Goal: Task Accomplishment & Management: Manage account settings

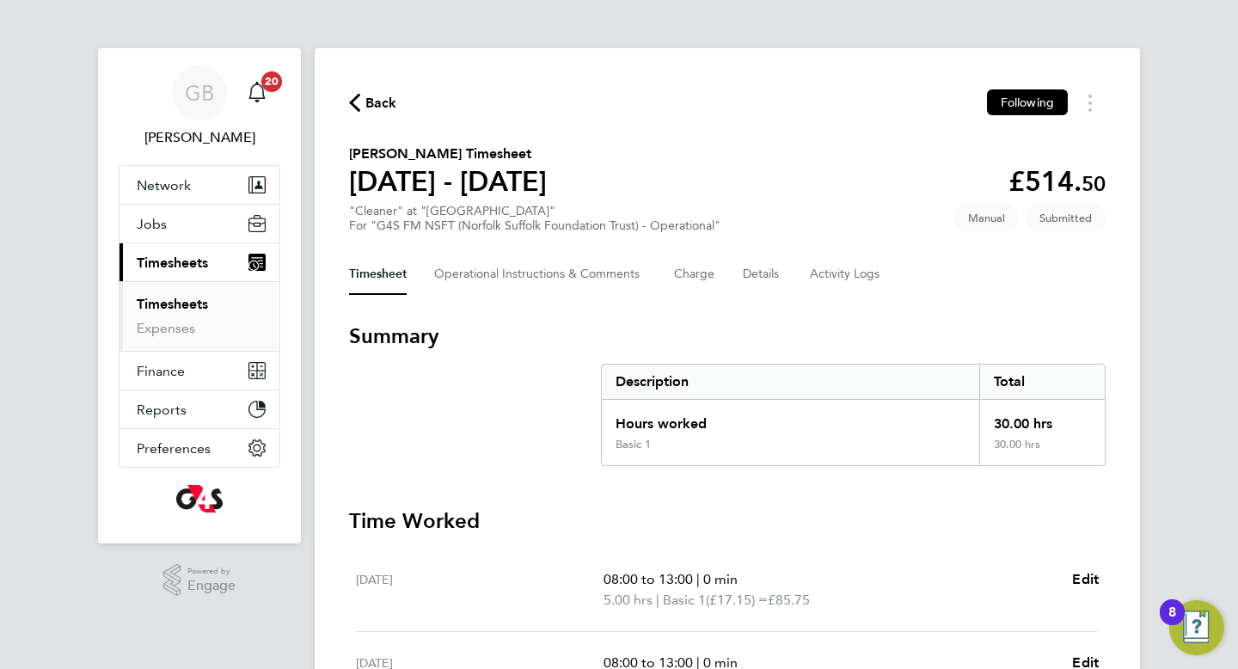
click at [170, 299] on link "Timesheets" at bounding box center [172, 304] width 71 height 16
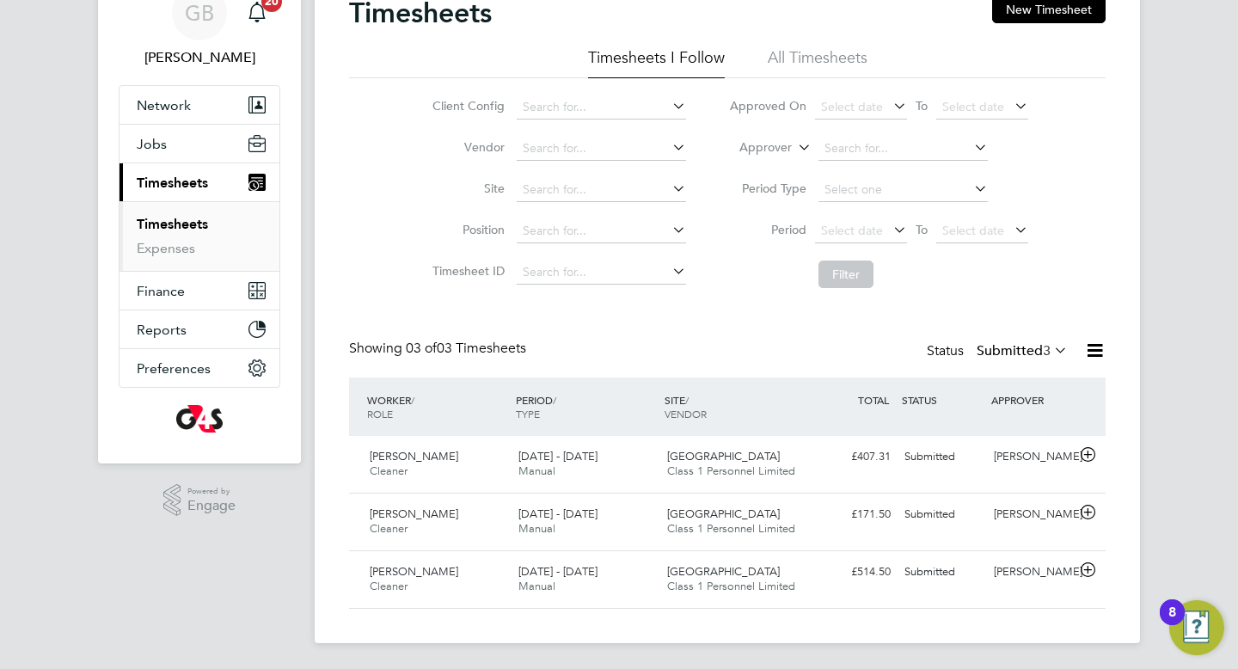
scroll to position [81, 0]
click at [414, 572] on span "Anthony Barrett" at bounding box center [414, 570] width 89 height 15
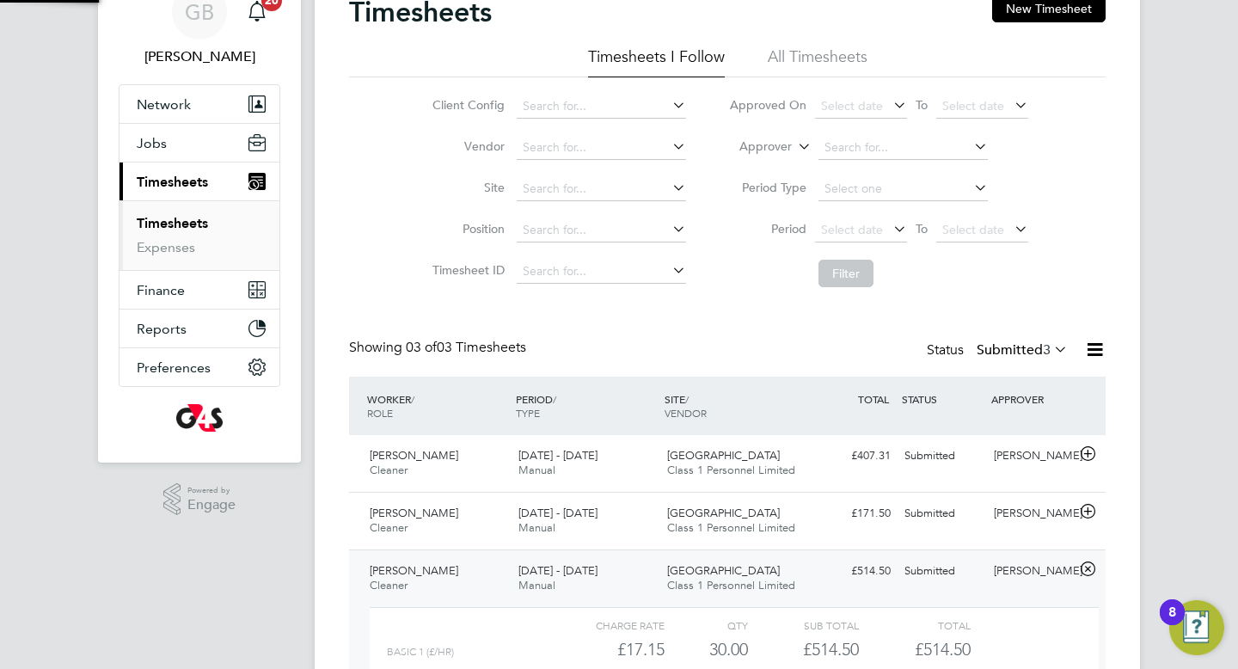
scroll to position [29, 168]
click at [1178, 523] on div "GB Gianni Bernardi Notifications 20 Applications: Network Sites Workers Jobs Po…" at bounding box center [619, 373] width 1238 height 908
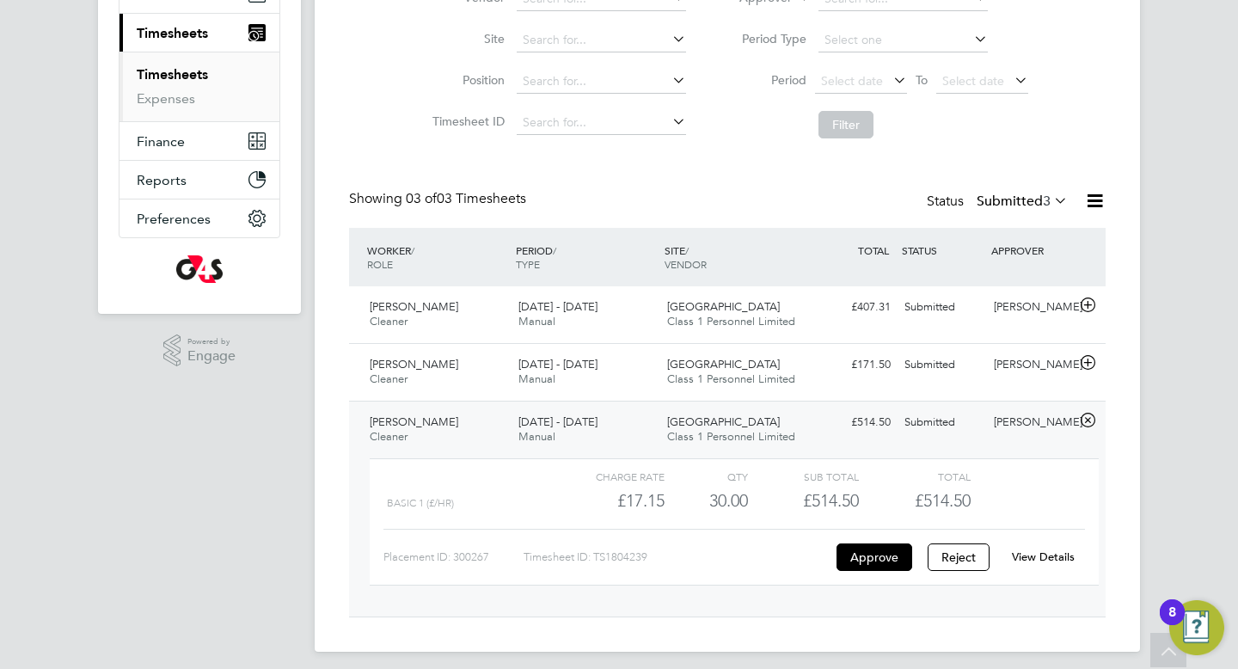
scroll to position [240, 0]
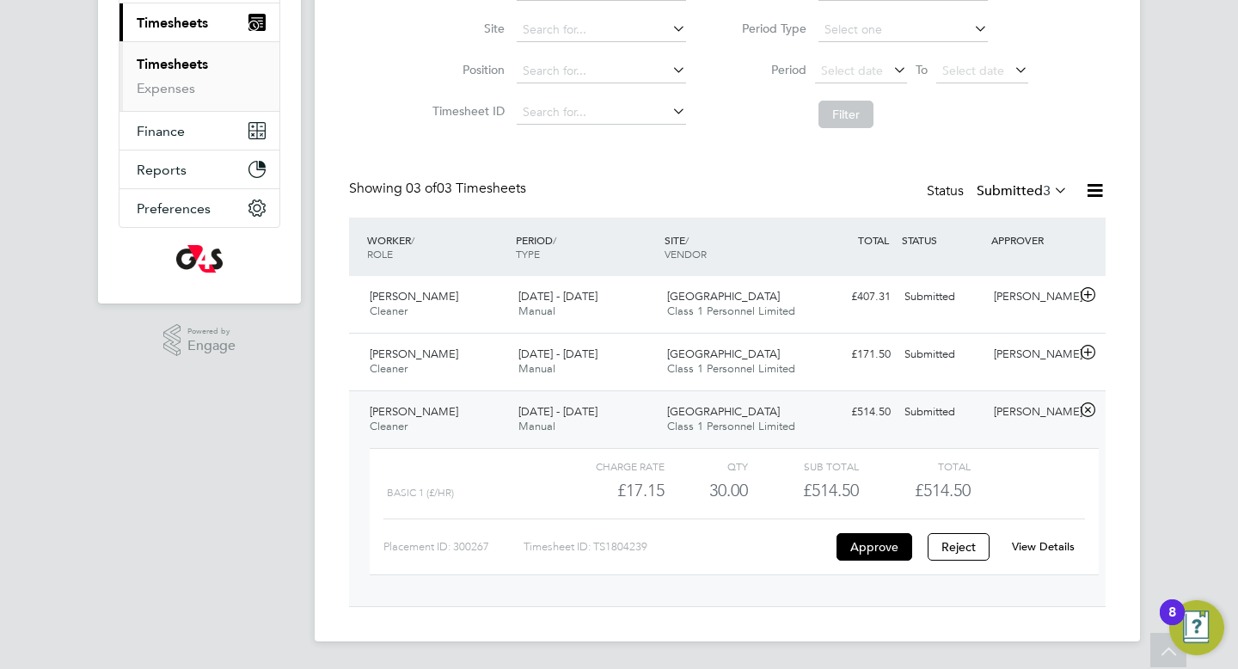
click at [1030, 541] on link "View Details" at bounding box center [1043, 546] width 63 height 15
click at [412, 350] on span "Kerry Nash" at bounding box center [414, 353] width 89 height 15
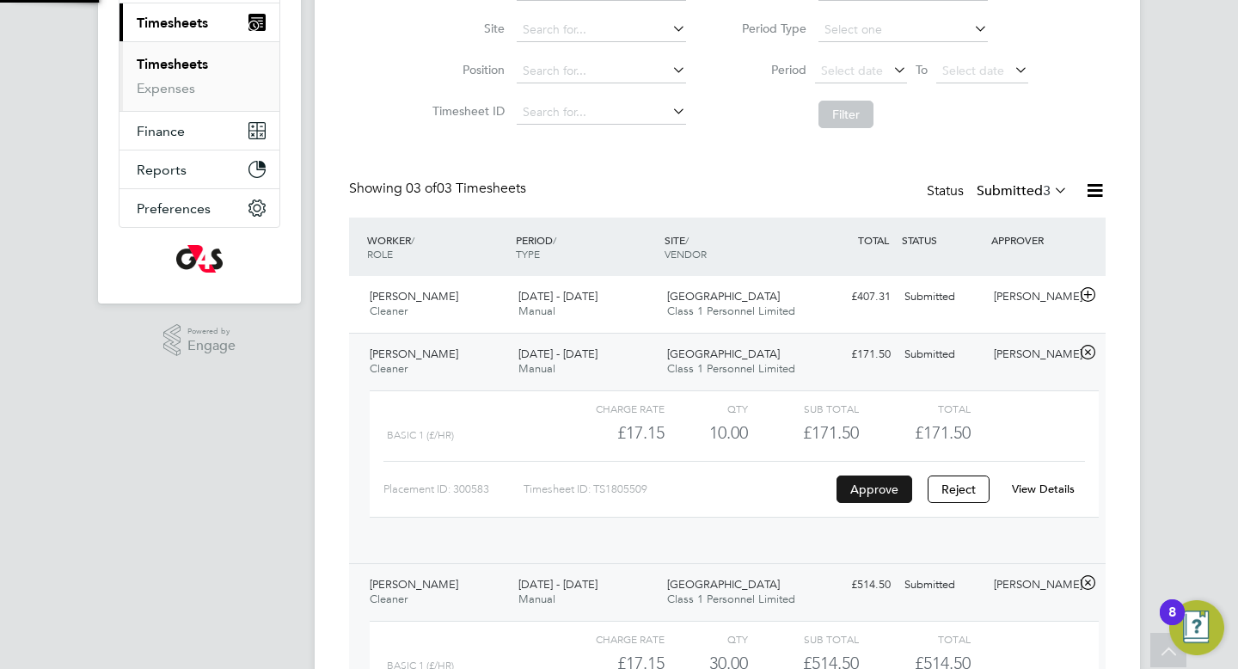
scroll to position [29, 168]
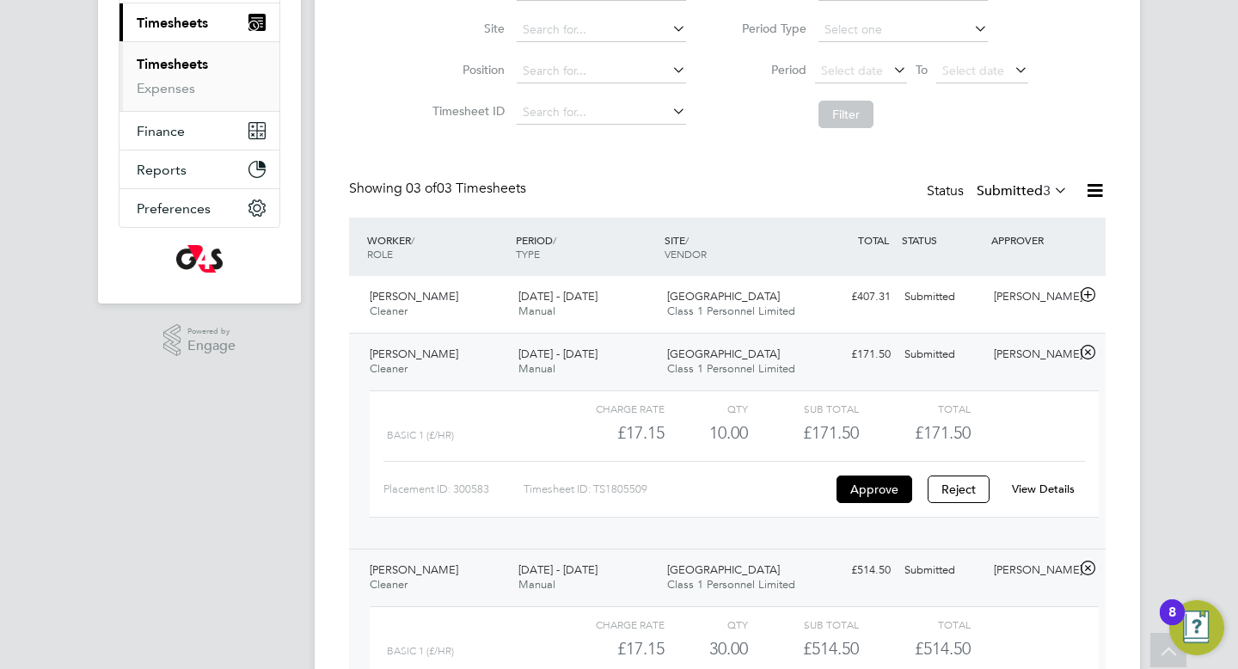
click at [1054, 492] on link "View Details" at bounding box center [1043, 488] width 63 height 15
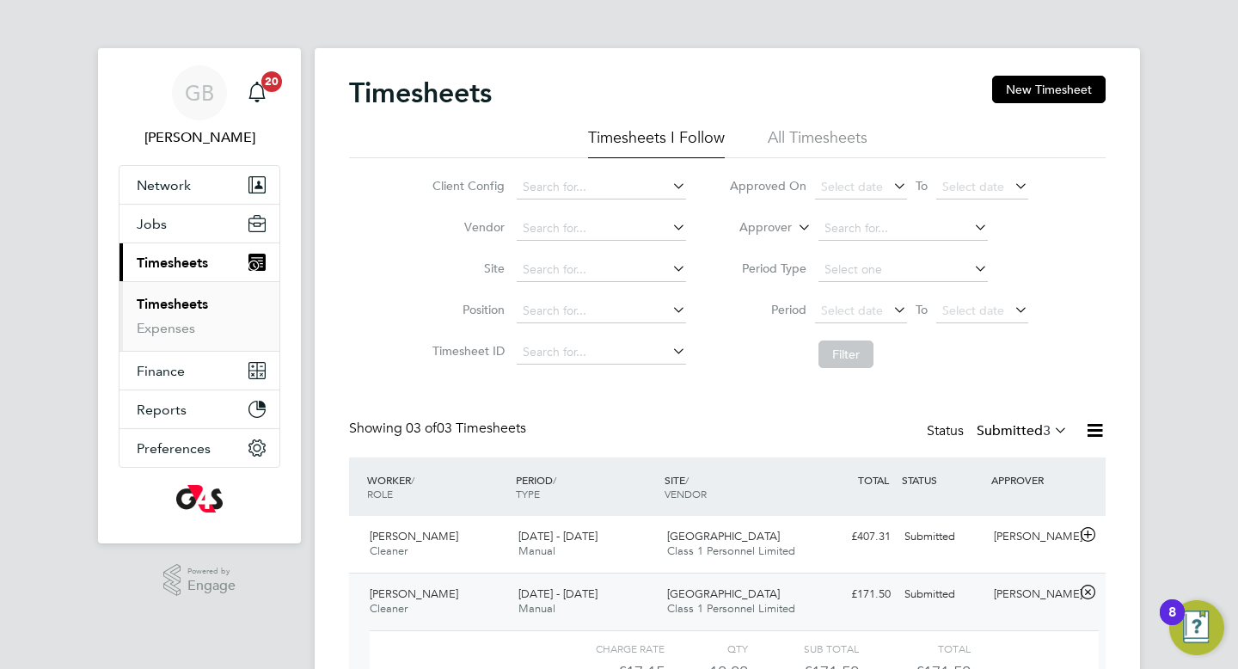
click at [166, 303] on link "Timesheets" at bounding box center [172, 304] width 71 height 16
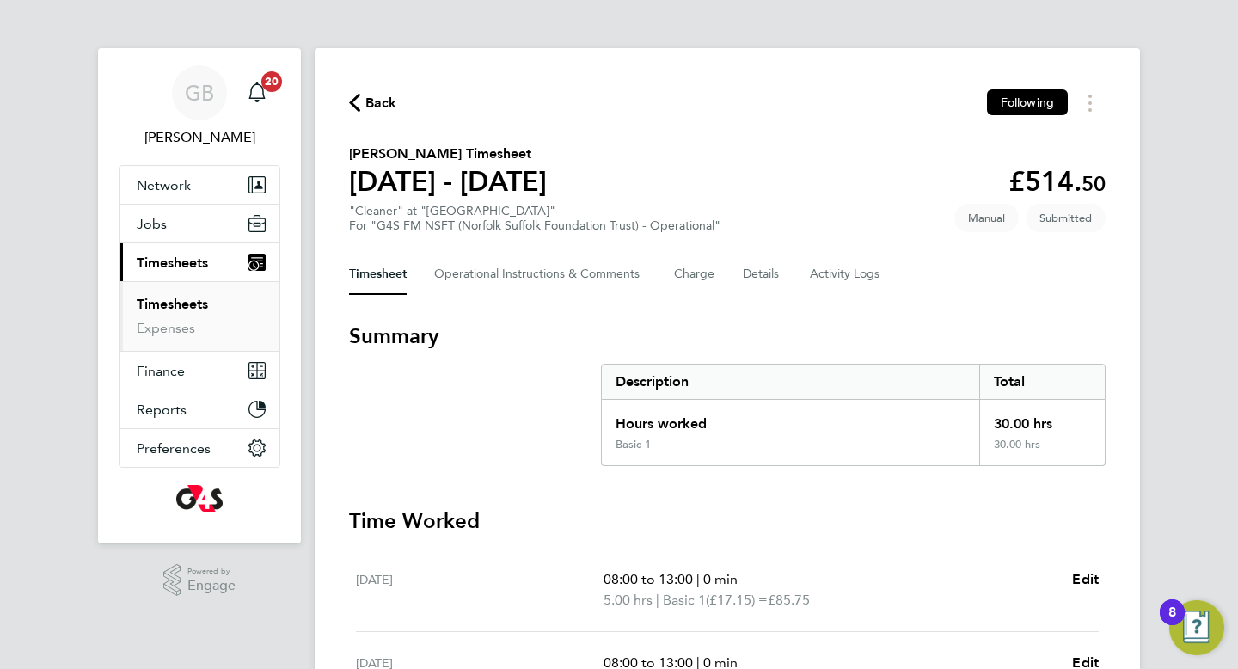
click at [829, 530] on h3 "Time Worked" at bounding box center [727, 521] width 756 height 28
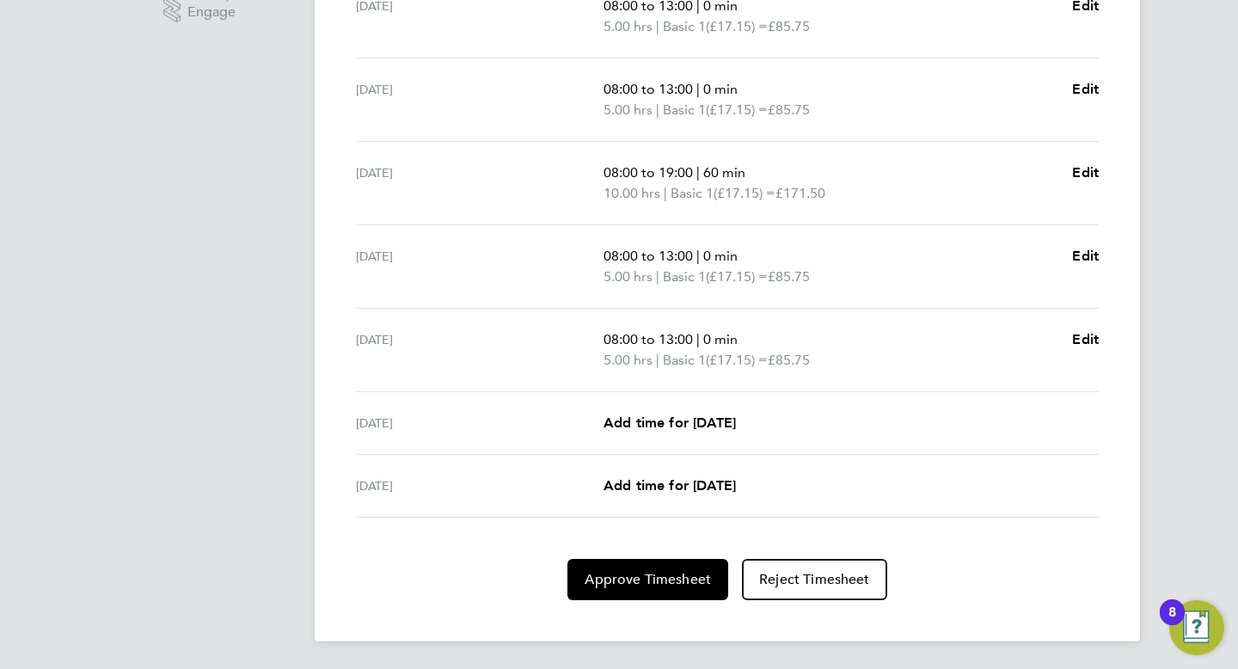
scroll to position [573, 0]
click at [645, 591] on button "Approve Timesheet" at bounding box center [647, 579] width 161 height 41
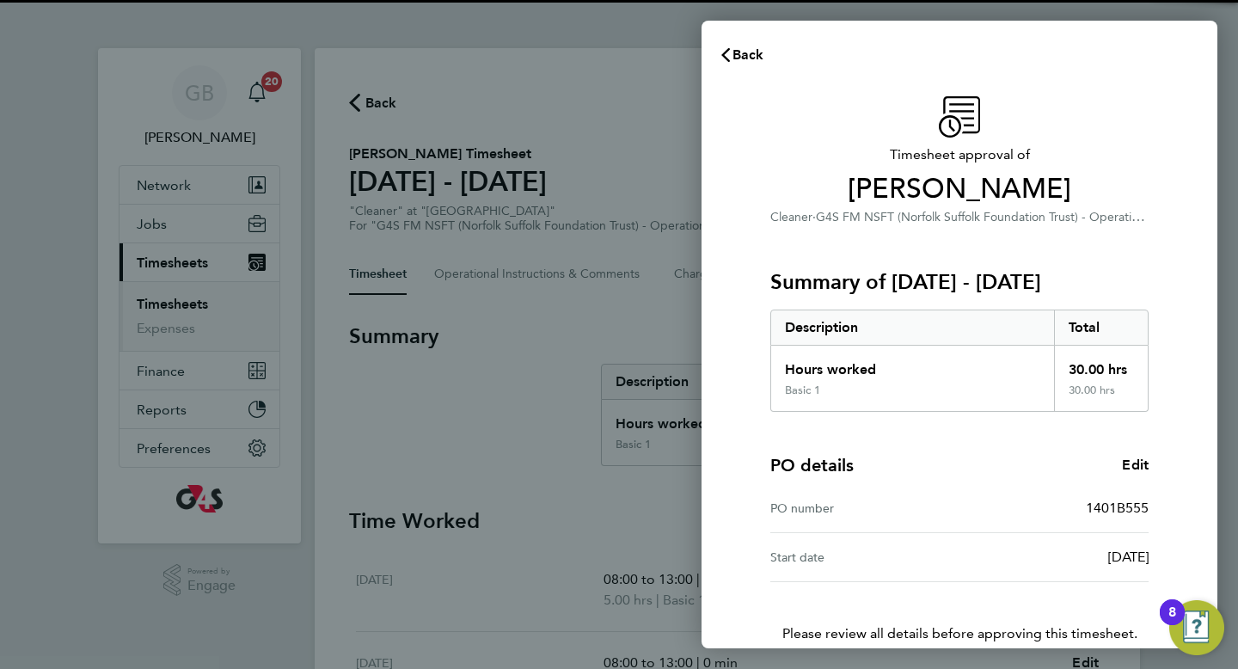
click at [745, 546] on div "Timesheet approval of Anthony Barrett Cleaner · G4S FM NSFT (Norfolk Suffolk Fo…" at bounding box center [959, 415] width 516 height 678
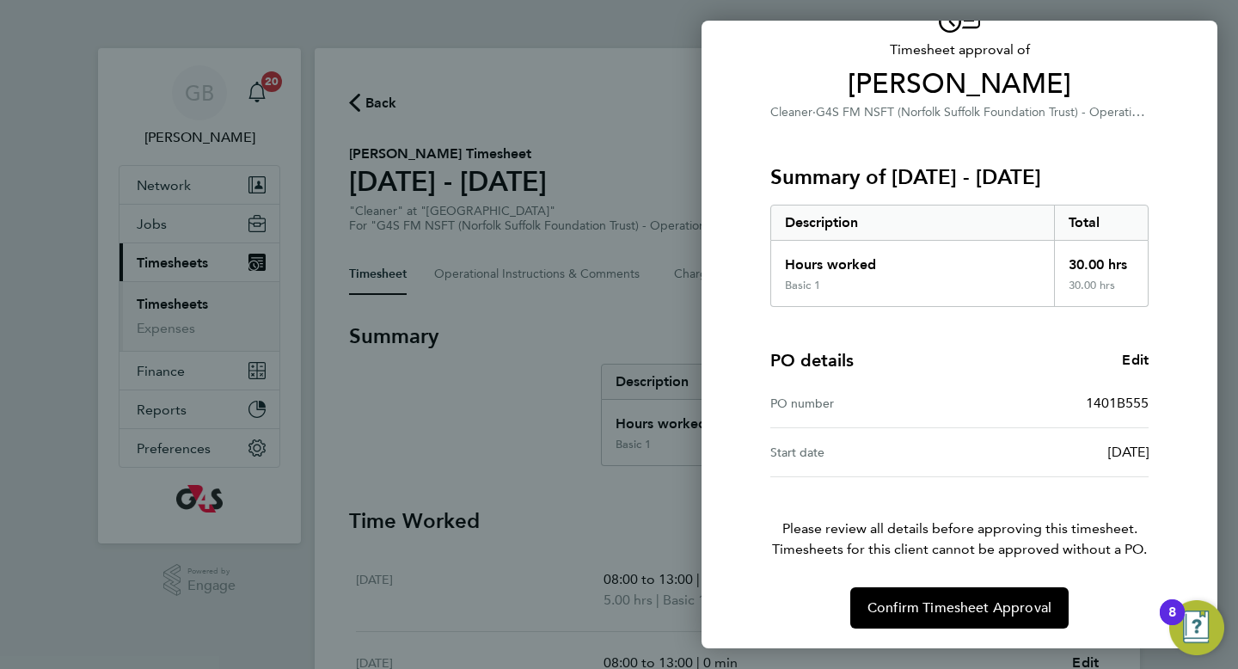
scroll to position [106, 0]
click at [942, 602] on span "Confirm Timesheet Approval" at bounding box center [959, 606] width 184 height 17
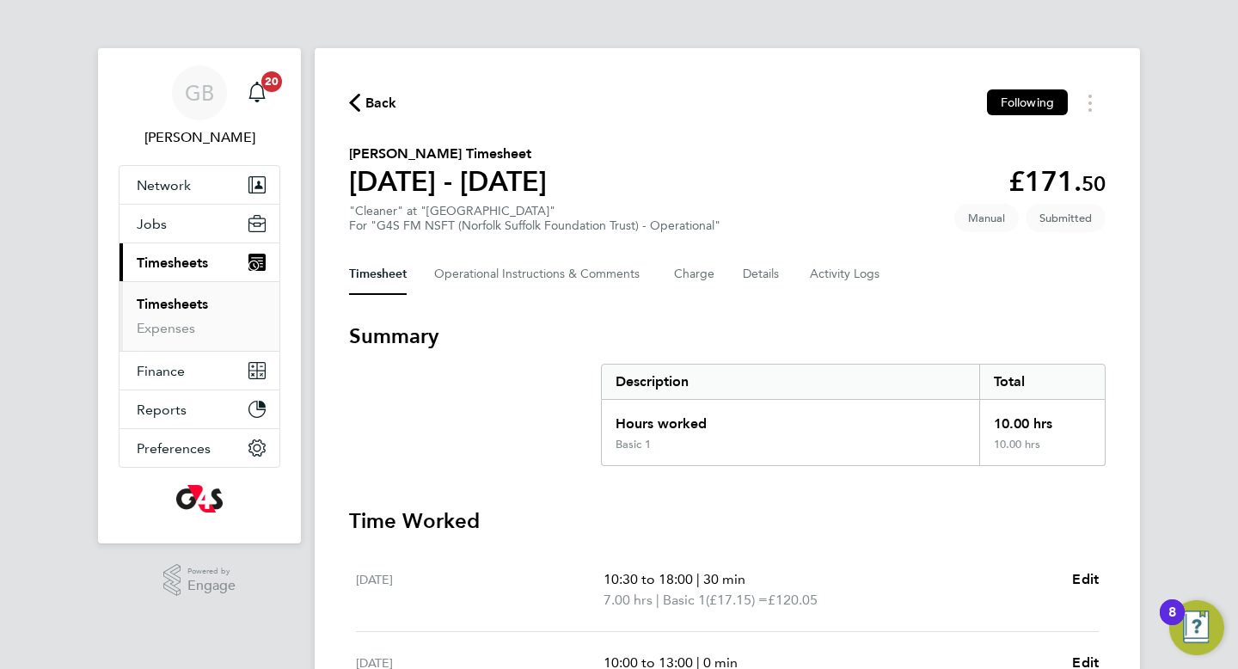
click at [920, 178] on section "[PERSON_NAME] Timesheet [DATE] - [DATE] £171. 50 "Cleaner" at "[GEOGRAPHIC_DATA…" at bounding box center [727, 188] width 756 height 89
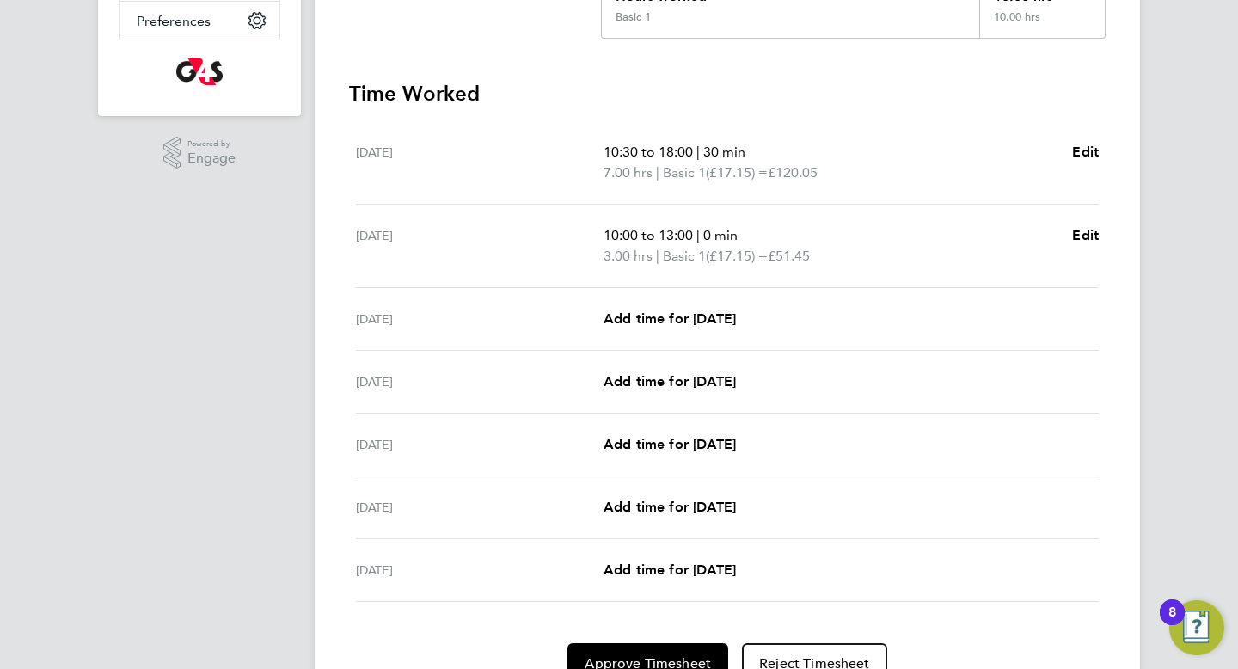
scroll to position [447, 0]
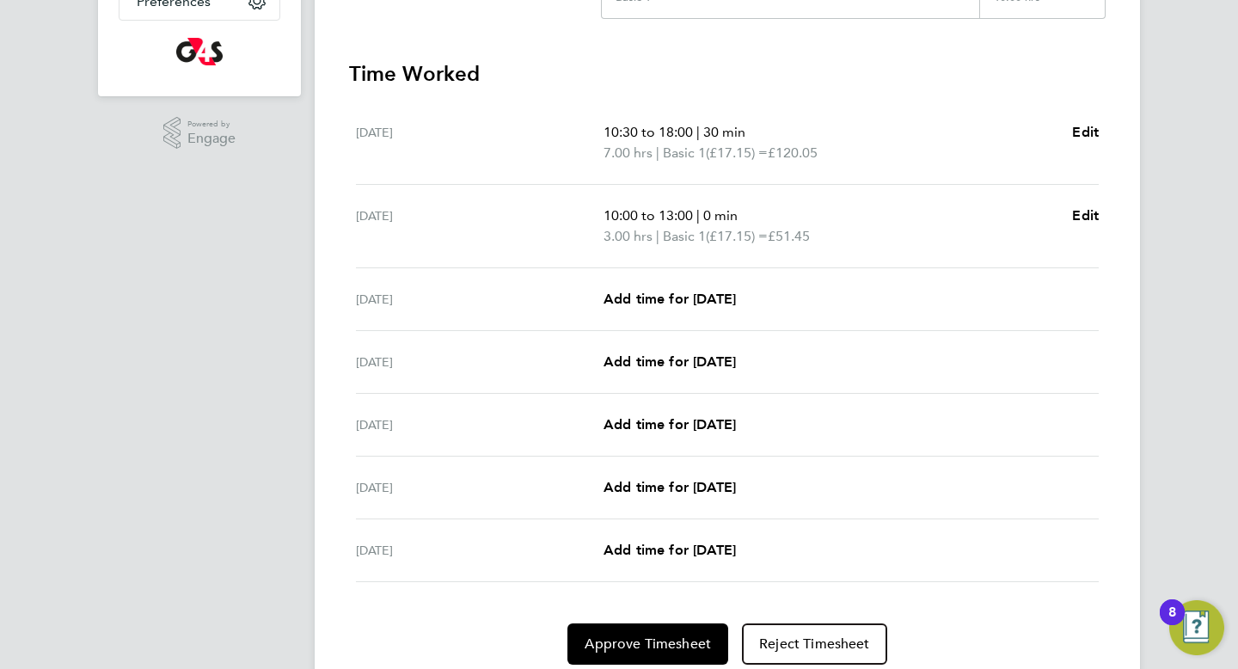
click at [657, 223] on span "10:00 to 13:00" at bounding box center [647, 215] width 89 height 16
click at [1091, 224] on link "Edit" at bounding box center [1085, 215] width 27 height 21
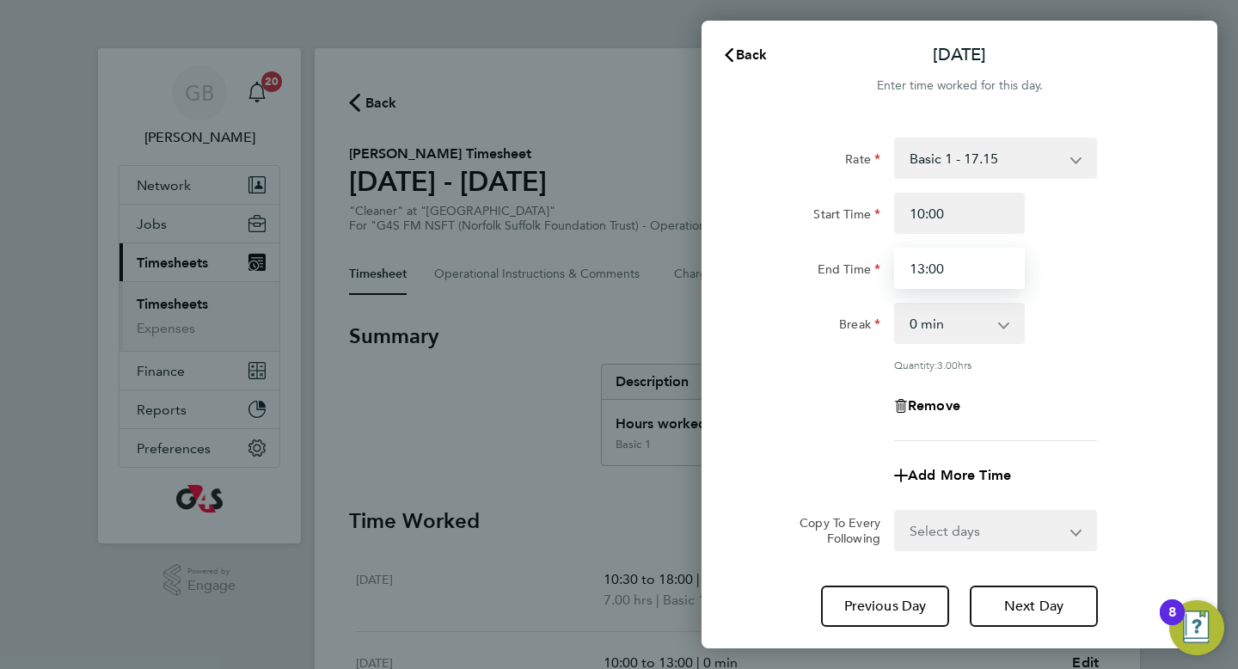
click at [914, 267] on input "13:00" at bounding box center [959, 268] width 131 height 41
type input "12:00"
click at [1122, 374] on div "Rate Basic 1 - 17.15 Start Time 10:00 End Time 12:00 Break 0 min 15 min 30 min …" at bounding box center [958, 289] width 419 height 303
click at [1202, 477] on div "Rate Basic 1 - 17.15 Start Time 10:00 End Time 12:00 Break 0 min 15 min 30 min …" at bounding box center [959, 382] width 516 height 530
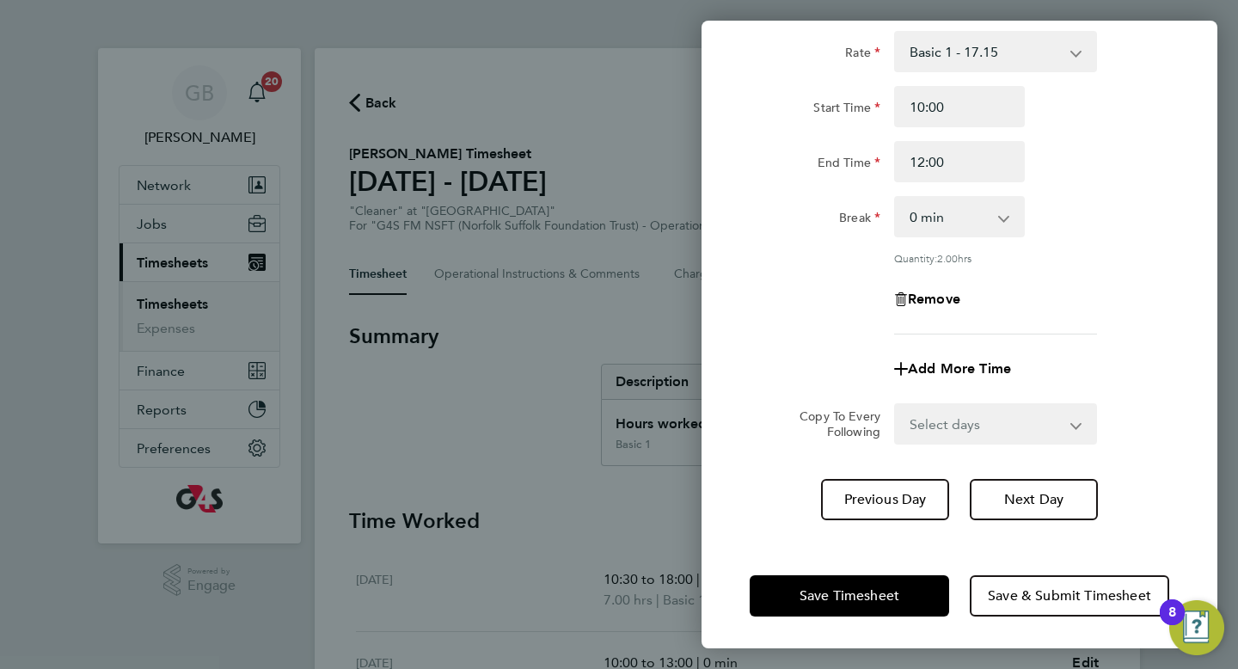
scroll to position [107, 0]
click at [883, 595] on span "Save Timesheet" at bounding box center [849, 594] width 100 height 17
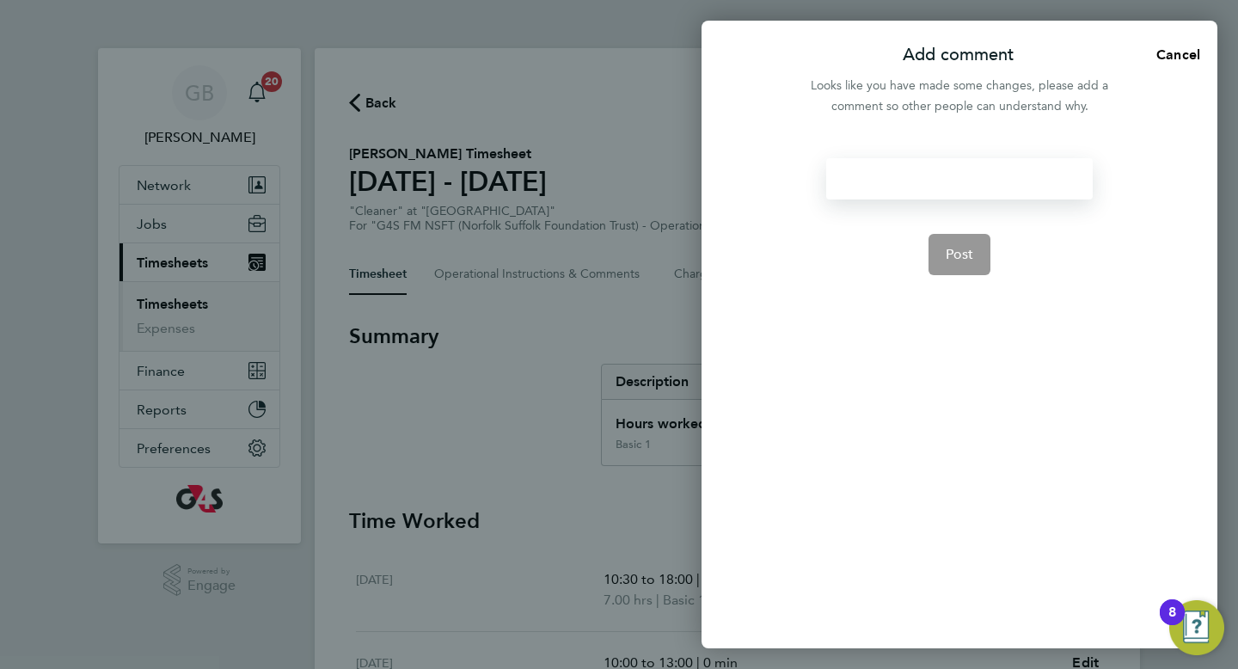
click at [911, 186] on div at bounding box center [959, 178] width 266 height 41
click at [911, 180] on div at bounding box center [959, 178] width 266 height 41
click at [971, 263] on button "Post" at bounding box center [959, 254] width 63 height 41
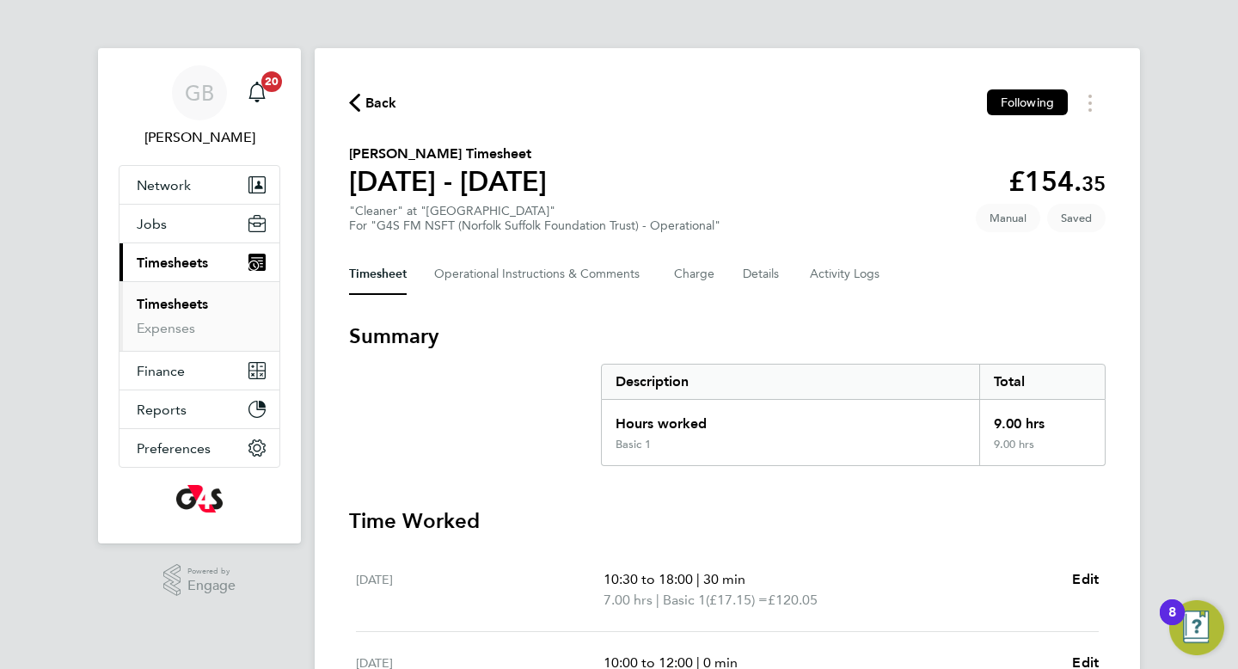
click at [500, 385] on section "Summary Description Total Hours worked 9.00 hrs Basic 1 9.00 hrs" at bounding box center [727, 394] width 756 height 144
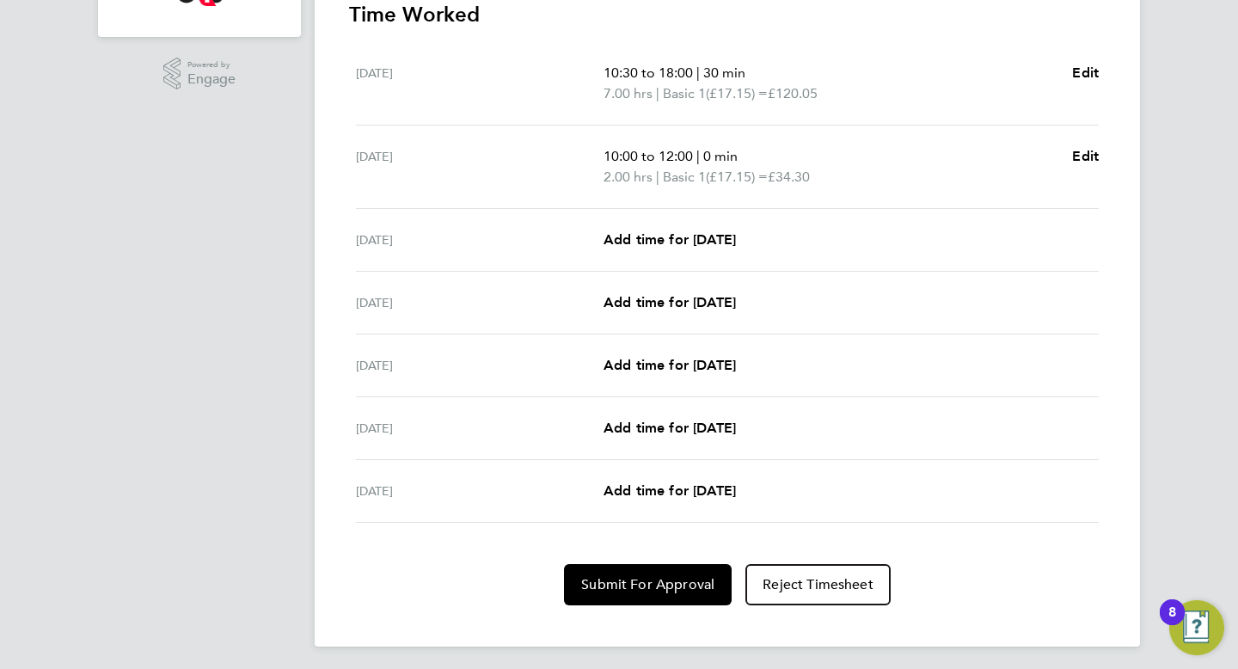
scroll to position [511, 0]
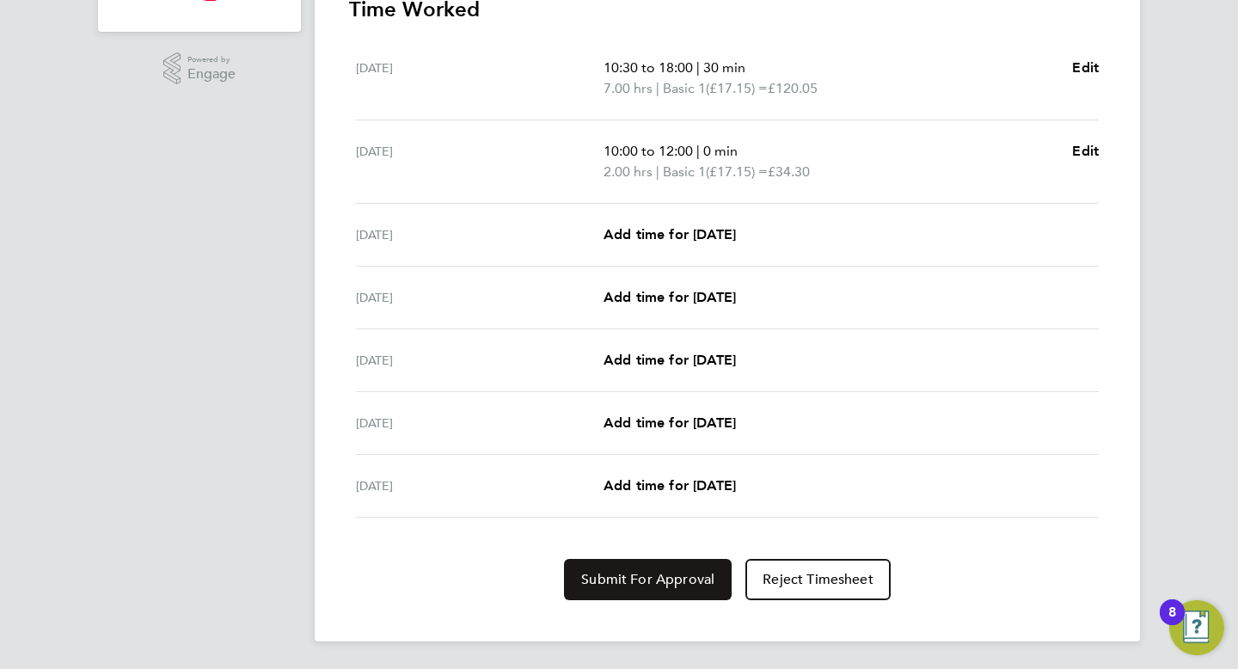
click at [634, 586] on span "Submit For Approval" at bounding box center [647, 579] width 133 height 17
click at [634, 571] on span "Approve Timesheet" at bounding box center [647, 579] width 126 height 17
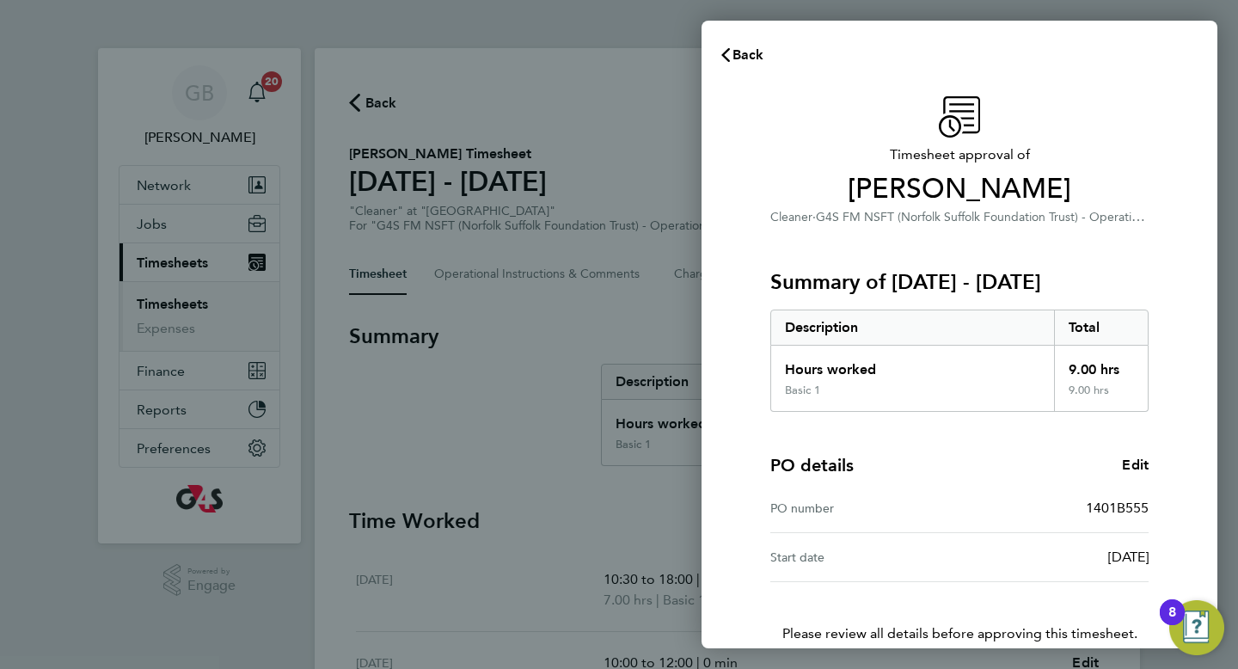
click at [721, 321] on div "Timesheet approval of Kerry Nash Cleaner · G4S FM NSFT (Norfolk Suffolk Foundat…" at bounding box center [959, 415] width 516 height 678
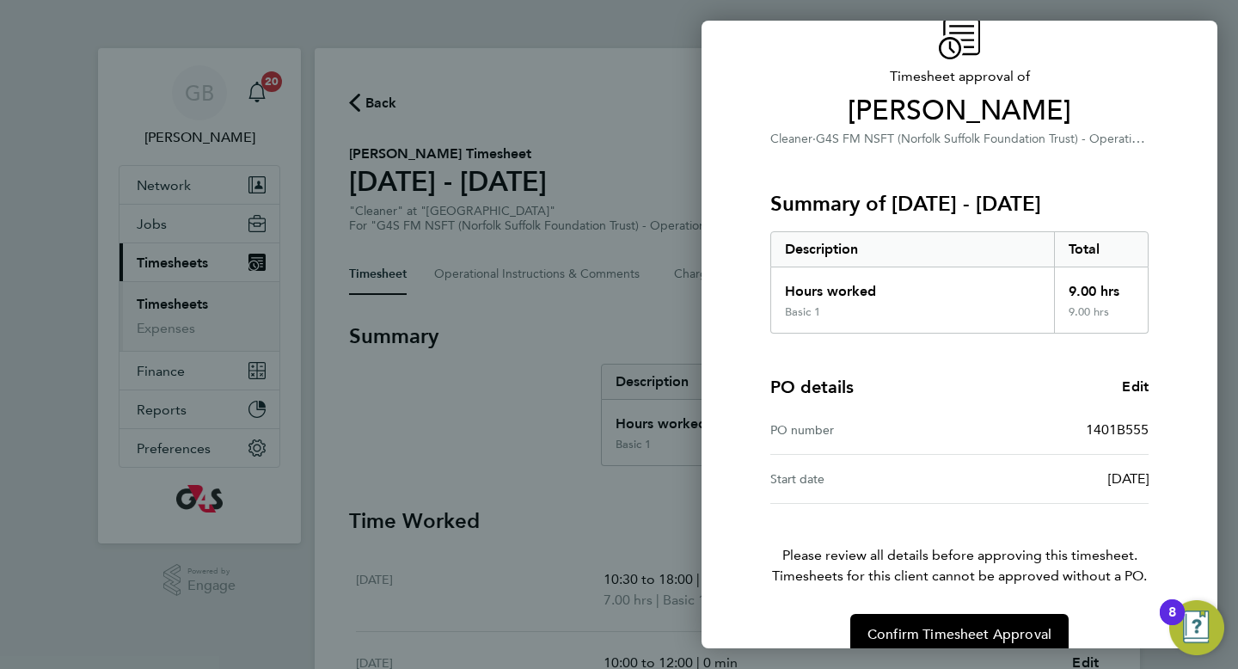
scroll to position [106, 0]
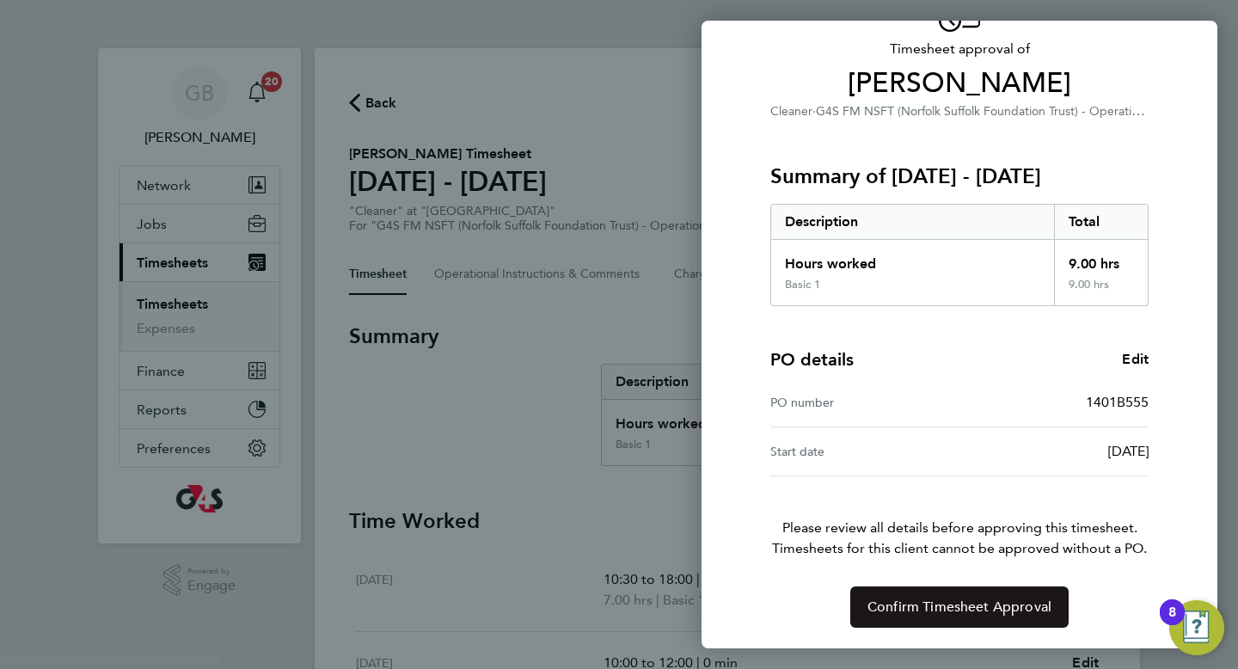
click at [971, 617] on button "Confirm Timesheet Approval" at bounding box center [959, 606] width 218 height 41
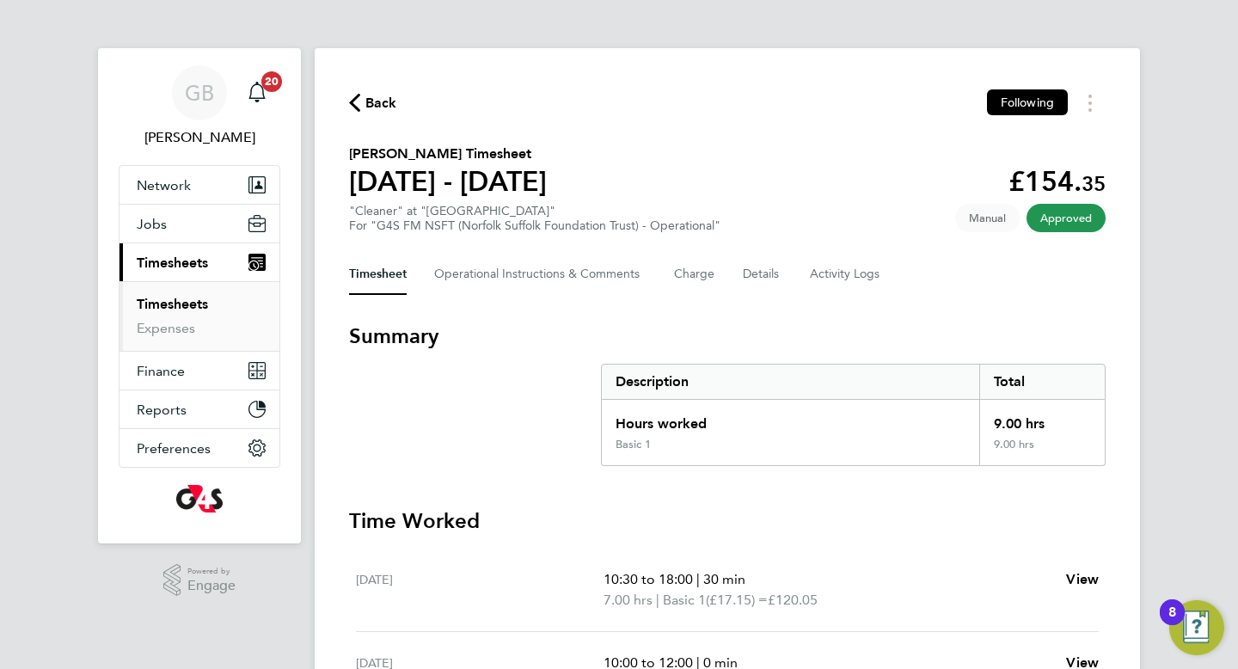
click at [175, 307] on link "Timesheets" at bounding box center [172, 304] width 71 height 16
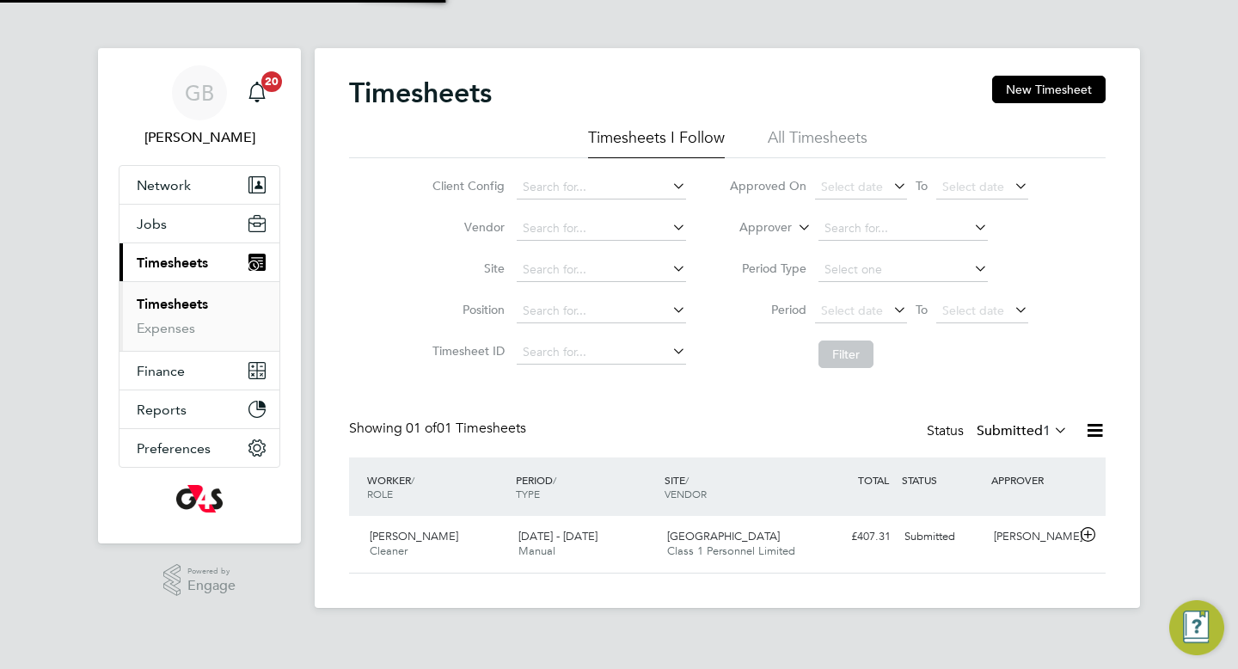
scroll to position [43, 149]
click at [405, 535] on span "[PERSON_NAME]" at bounding box center [414, 536] width 89 height 15
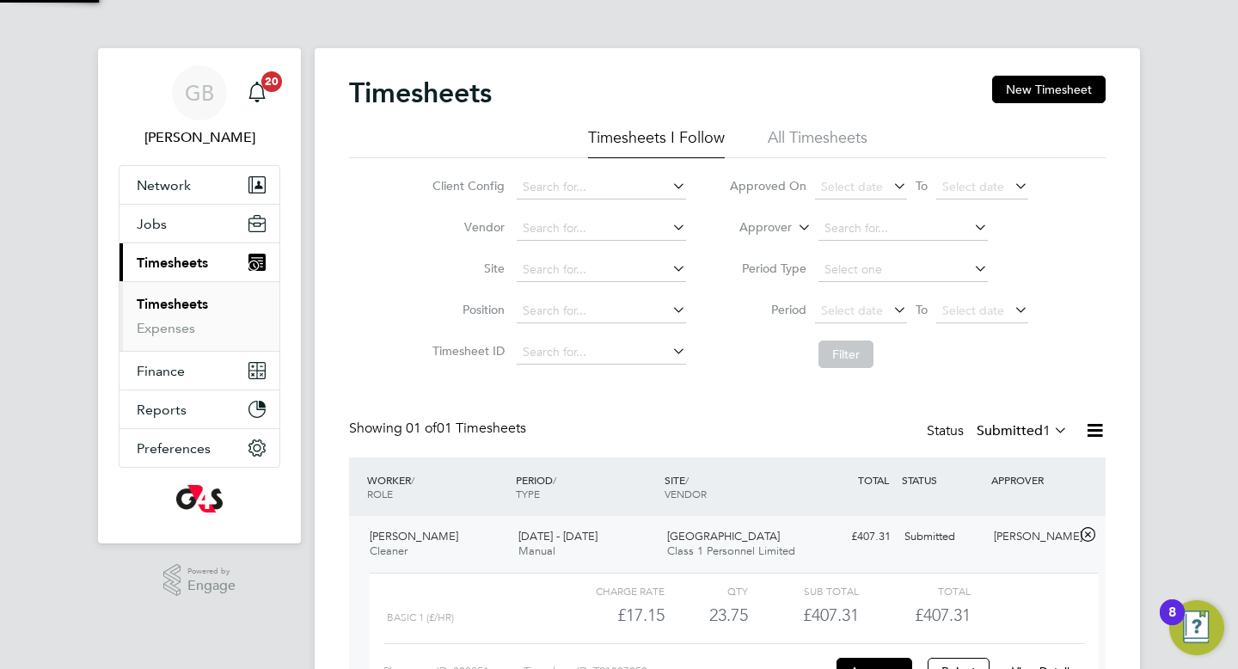
scroll to position [29, 168]
click at [1187, 489] on div "GB [PERSON_NAME] Notifications 20 Applications: Network Sites Workers Jobs Posi…" at bounding box center [619, 396] width 1238 height 793
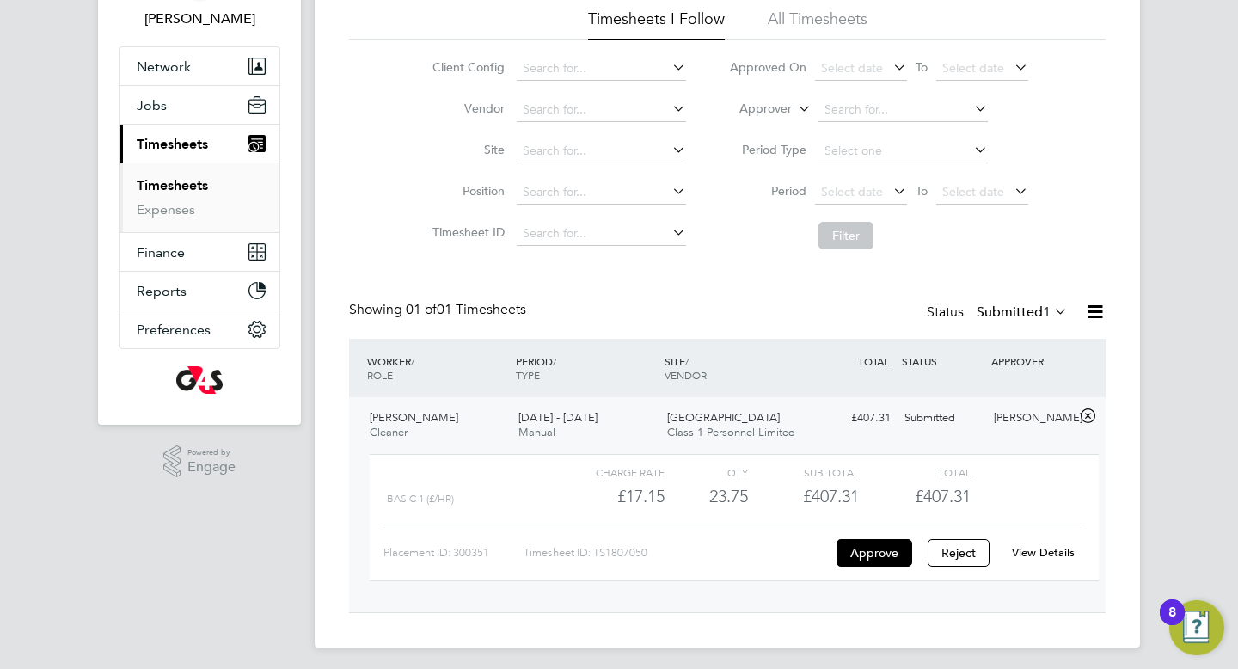
scroll to position [125, 0]
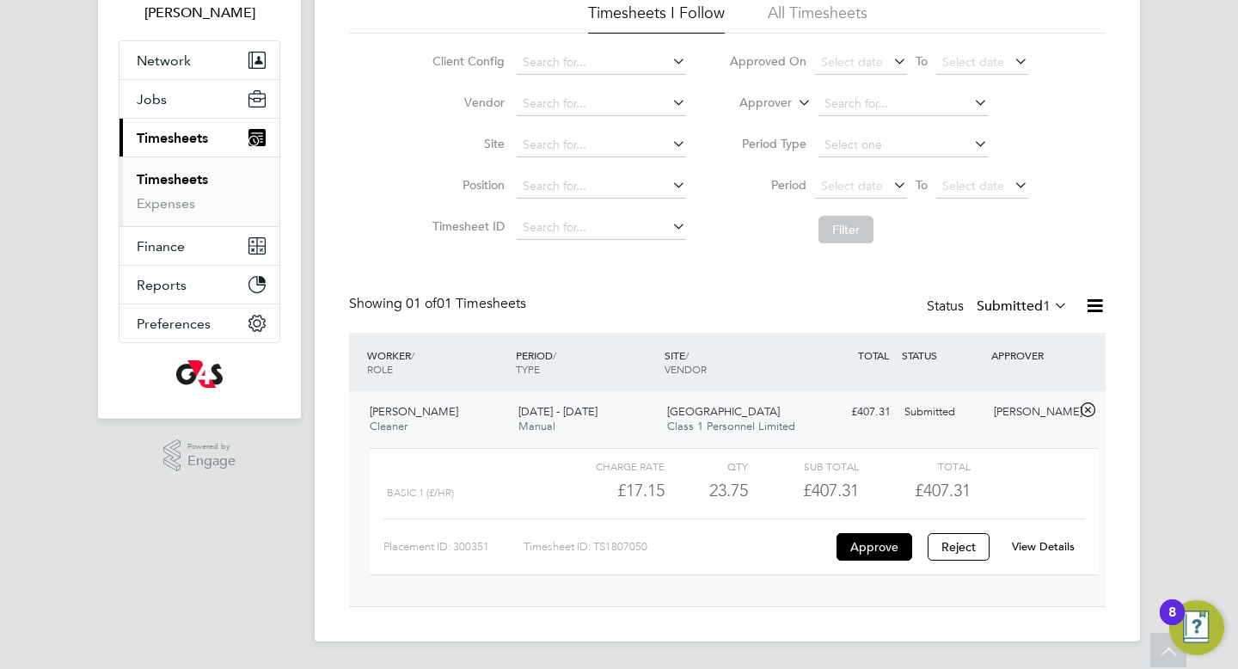
click at [1054, 543] on link "View Details" at bounding box center [1043, 546] width 63 height 15
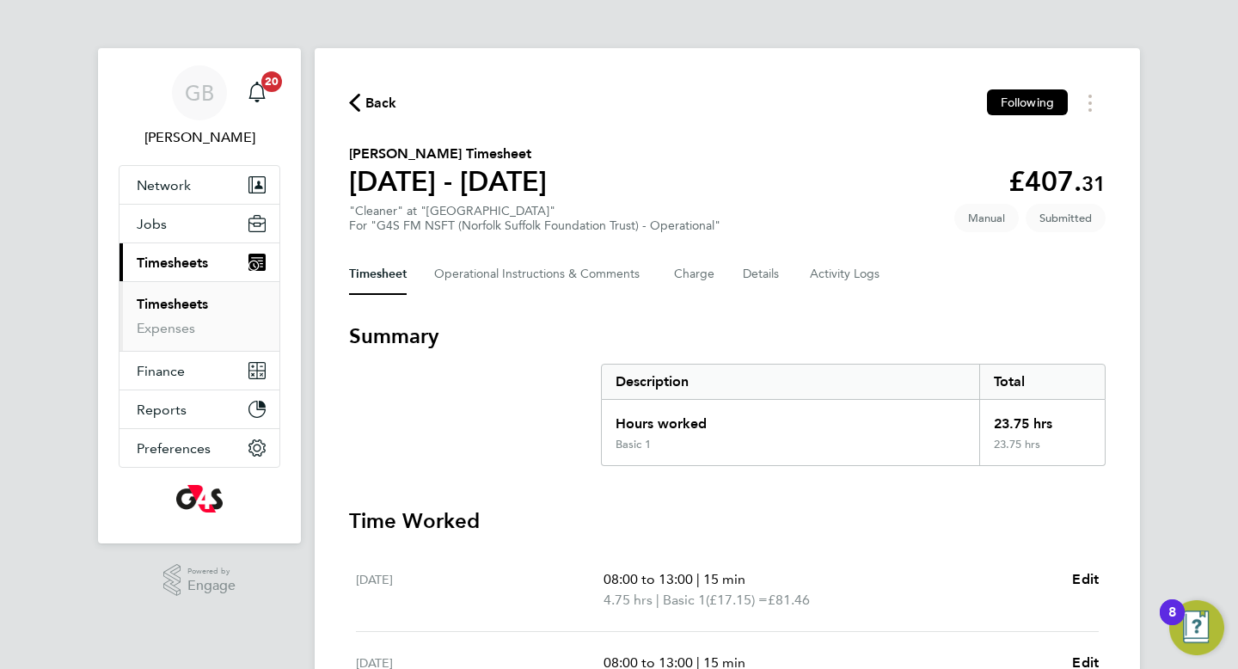
click at [502, 402] on section "Summary Description Total Hours worked 23.75 hrs Basic 1 23.75 hrs" at bounding box center [727, 394] width 756 height 144
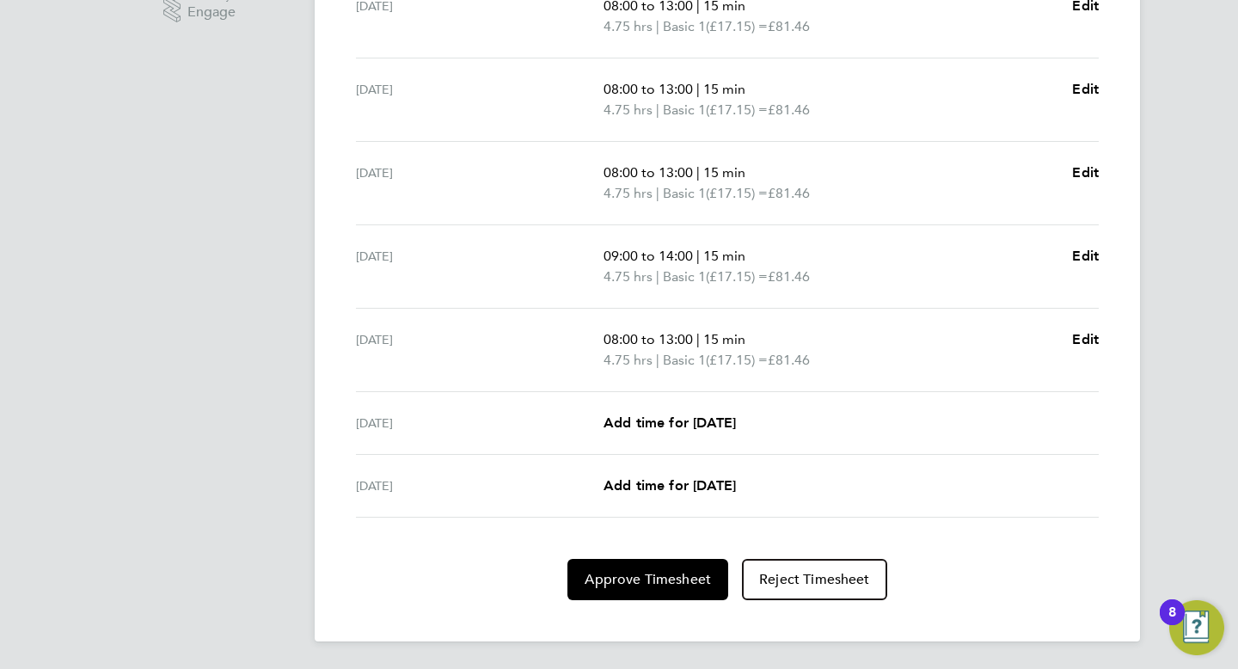
scroll to position [573, 0]
click at [645, 580] on span "Approve Timesheet" at bounding box center [647, 579] width 126 height 17
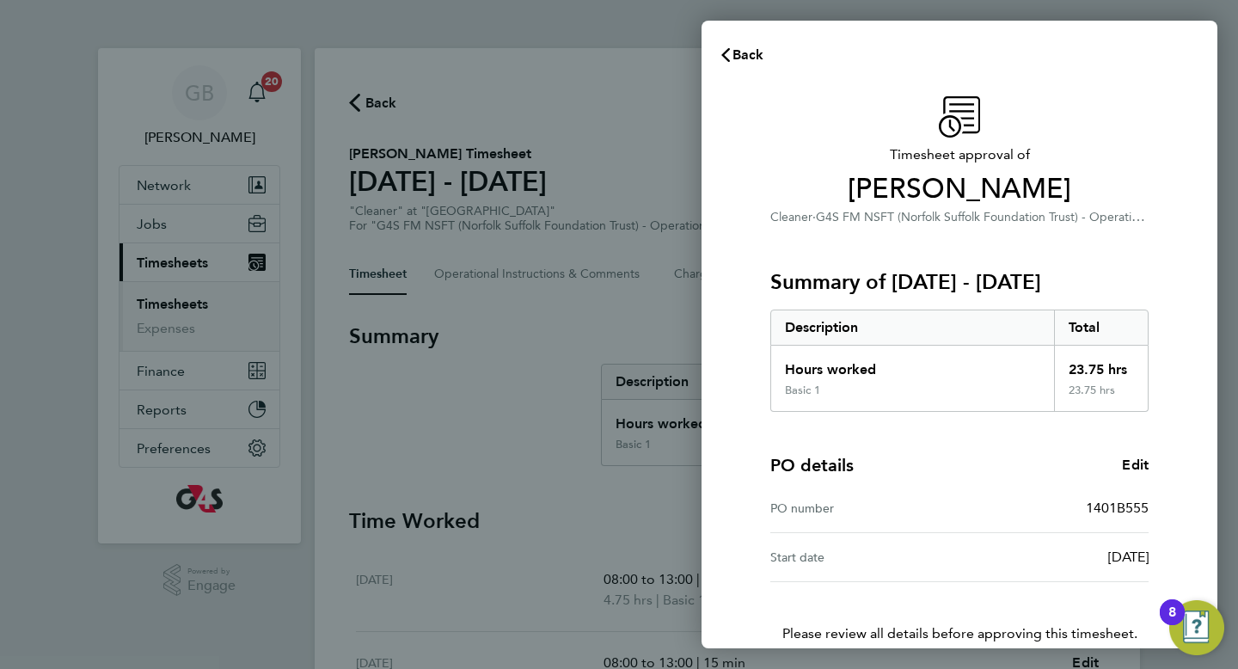
click at [724, 525] on div "Timesheet approval of [PERSON_NAME] Cleaner · G4S FM NSFT (Norfolk Suffolk Foun…" at bounding box center [959, 415] width 516 height 678
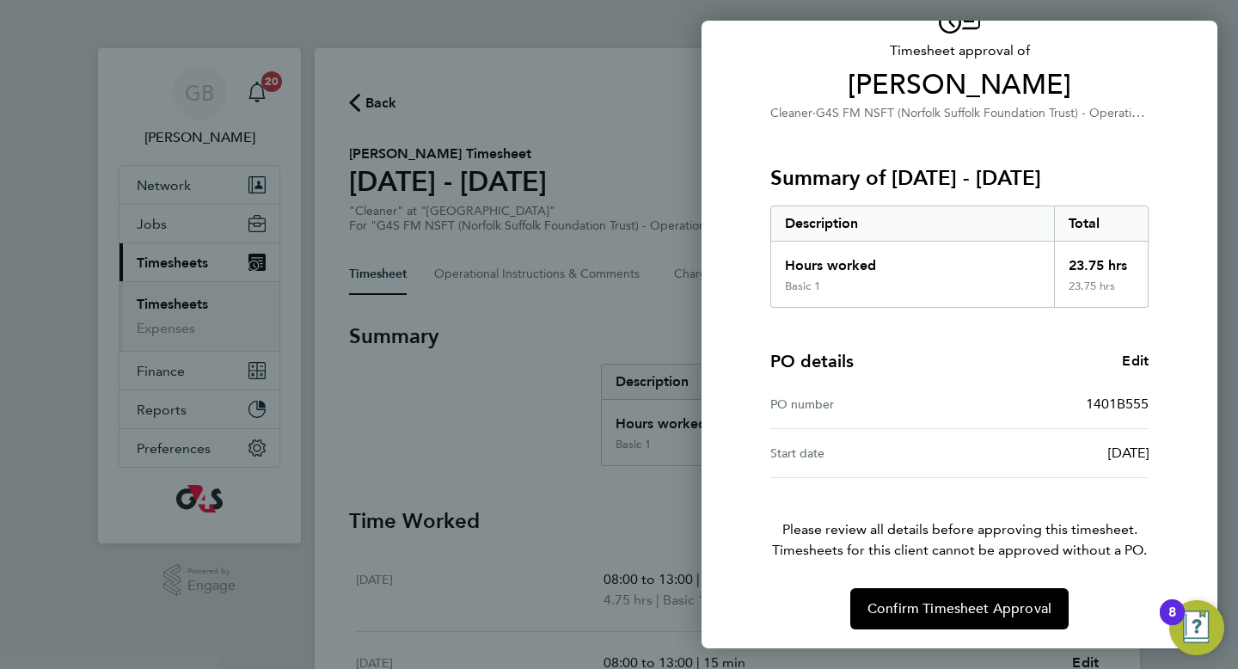
scroll to position [106, 0]
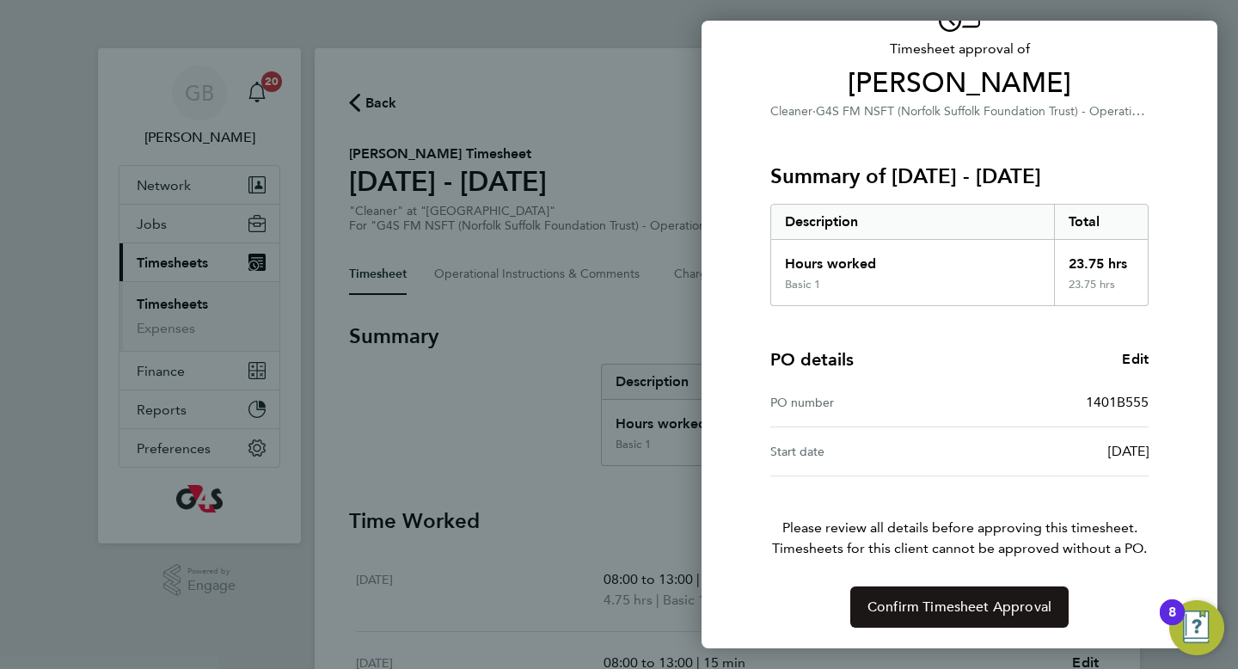
click at [926, 586] on button "Confirm Timesheet Approval" at bounding box center [959, 606] width 218 height 41
